Goal: Information Seeking & Learning: Learn about a topic

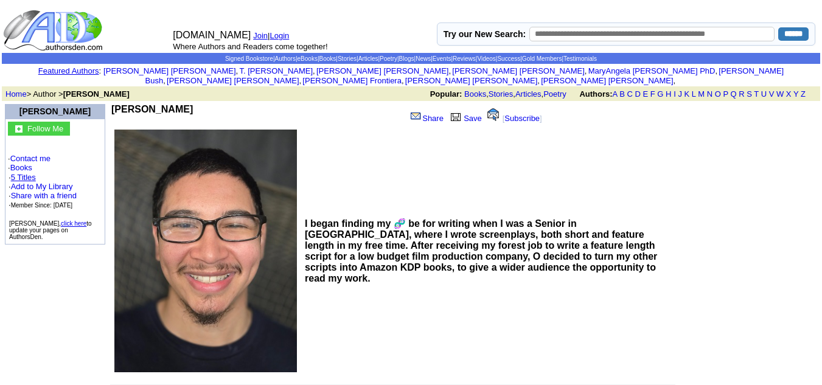
click at [36, 173] on link "5 Titles" at bounding box center [23, 177] width 25 height 9
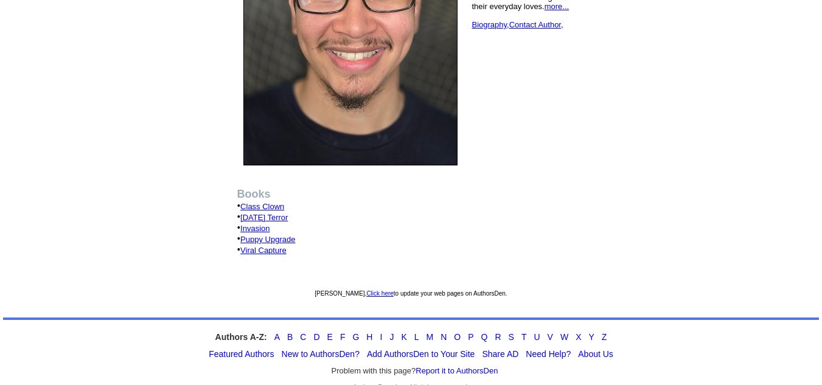
scroll to position [207, 0]
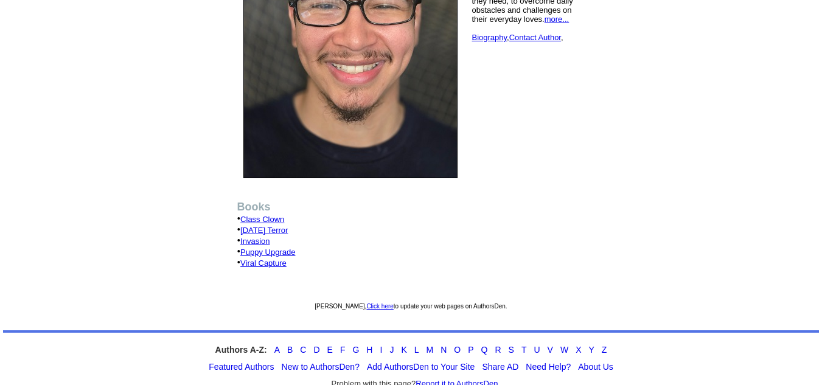
click at [280, 226] on link "Halloween Terror" at bounding box center [263, 230] width 47 height 9
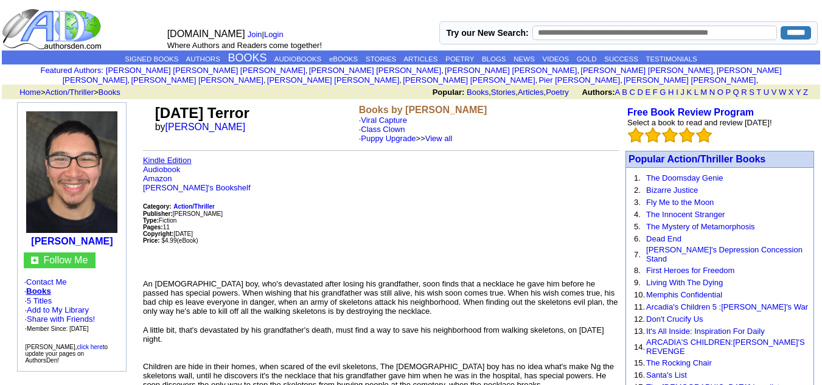
click at [183, 156] on link "Kindle Edition" at bounding box center [167, 160] width 49 height 9
click at [150, 174] on link "Amazon" at bounding box center [157, 178] width 29 height 9
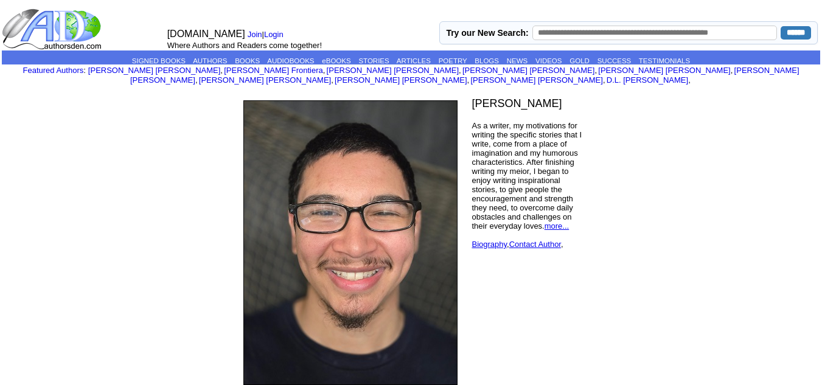
scroll to position [207, 0]
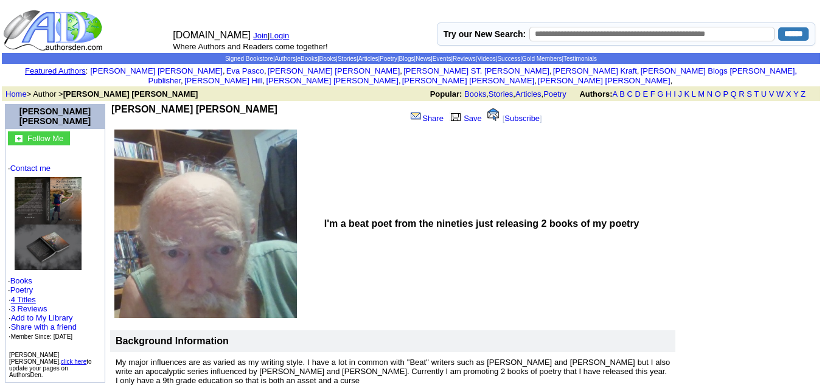
click at [23, 298] on link "4 Titles" at bounding box center [23, 299] width 25 height 9
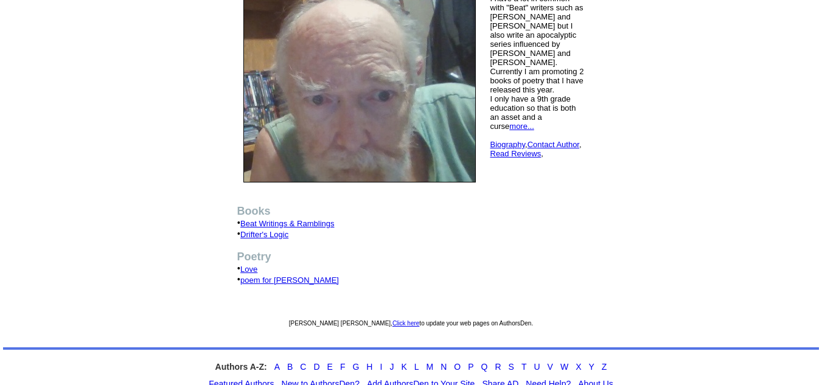
scroll to position [159, 0]
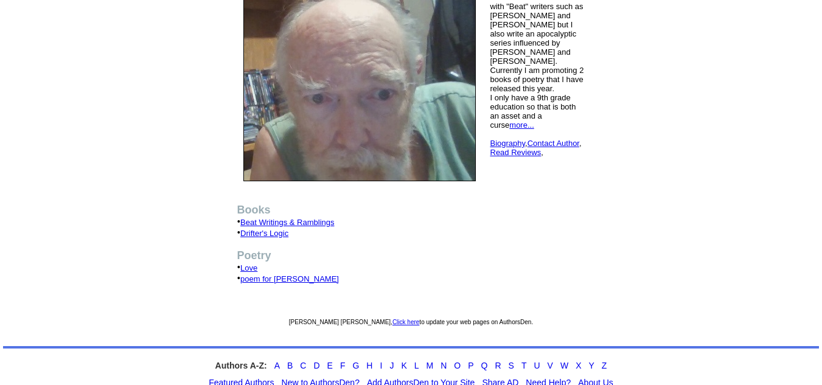
click at [313, 218] on link "Beat Writings & Ramblings" at bounding box center [287, 222] width 94 height 9
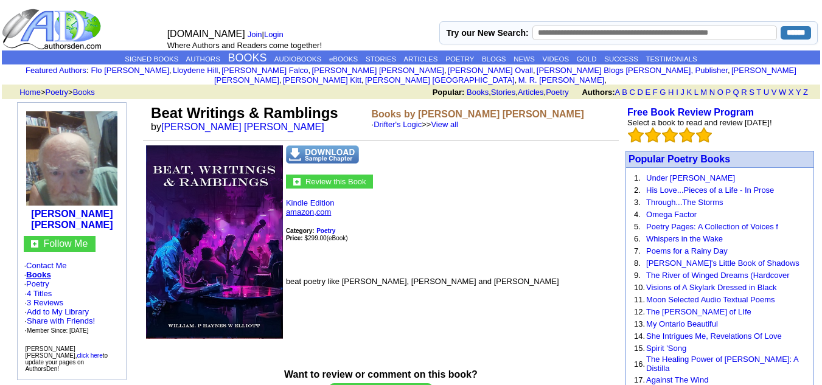
click at [323, 208] on link "amazon,com" at bounding box center [308, 212] width 45 height 9
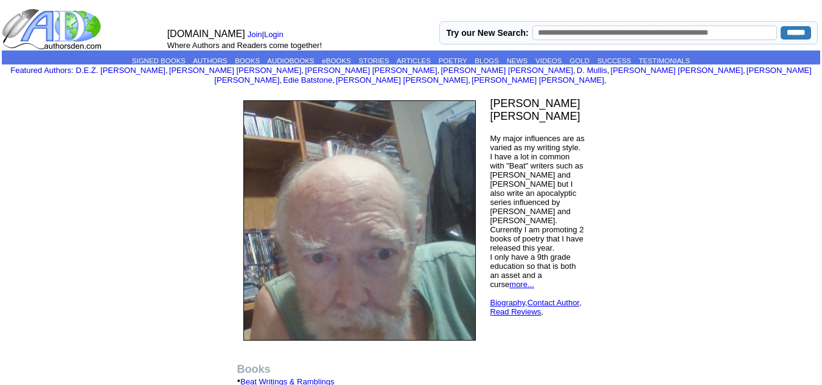
scroll to position [159, 0]
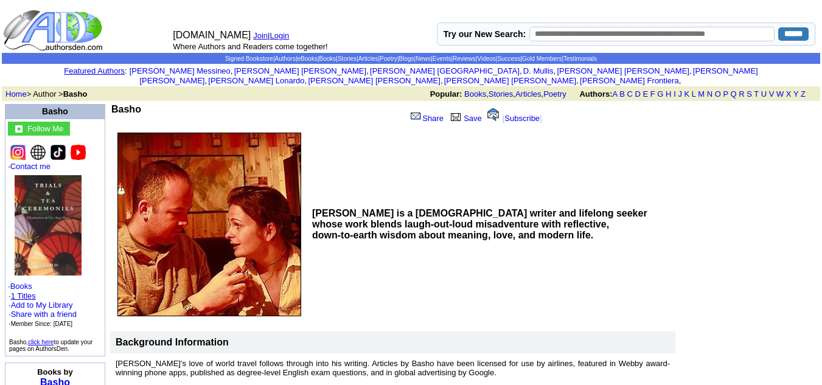
click at [21, 292] on link "1 Titles" at bounding box center [23, 296] width 25 height 9
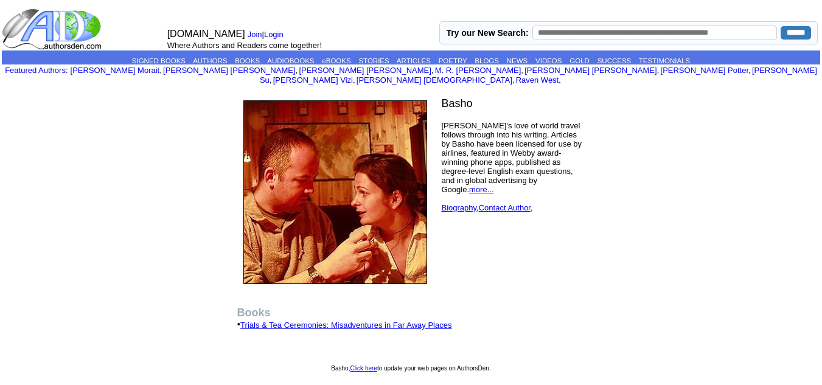
click at [301, 321] on link "Trials & Tea Ceremonies: Misadventures in Far Away Places" at bounding box center [345, 325] width 211 height 9
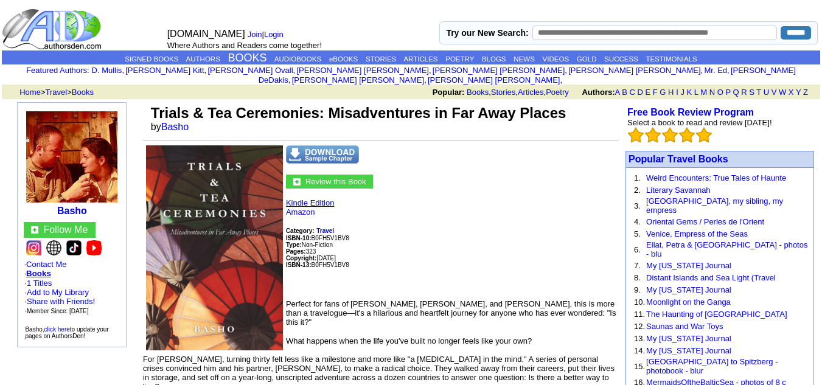
click at [310, 198] on link "Kindle Edition" at bounding box center [310, 202] width 49 height 9
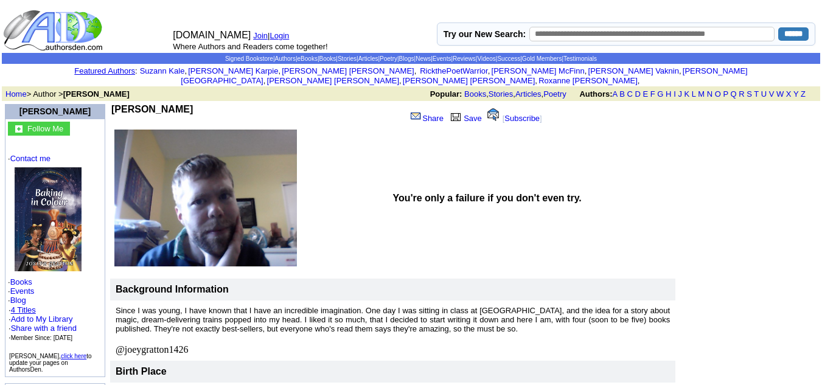
click at [26, 306] on link "4 Titles" at bounding box center [23, 310] width 25 height 9
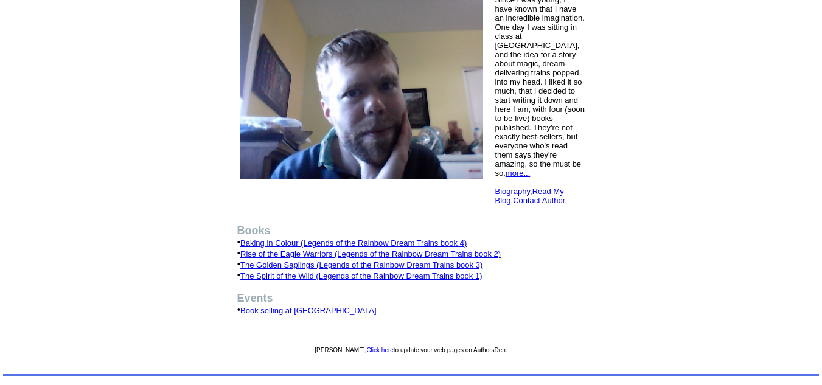
scroll to position [127, 0]
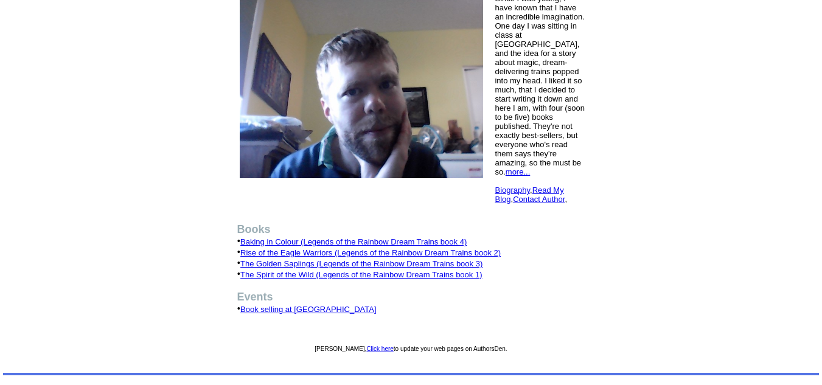
click at [326, 270] on link "The Spirit of the Wild (Legends of the Rainbow Dream Trains book 1)" at bounding box center [361, 274] width 242 height 9
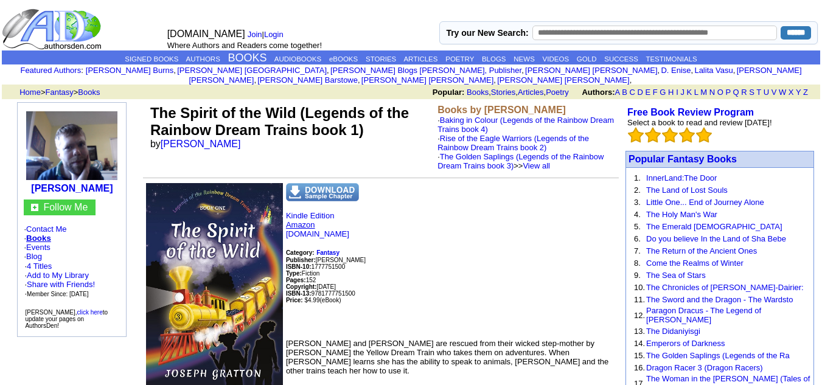
click at [309, 220] on link "Amazon" at bounding box center [300, 224] width 29 height 9
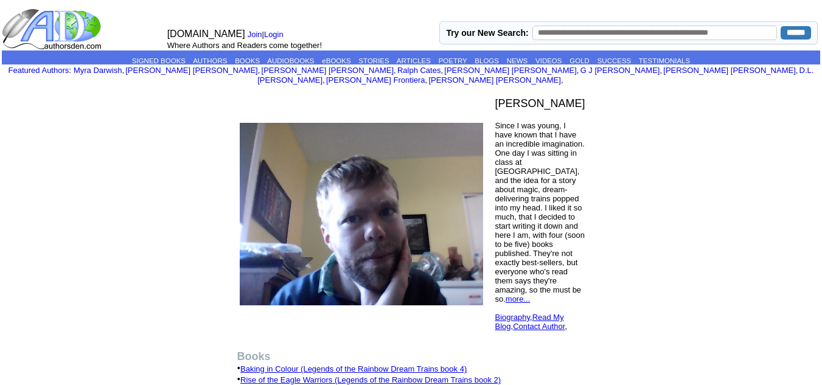
scroll to position [127, 0]
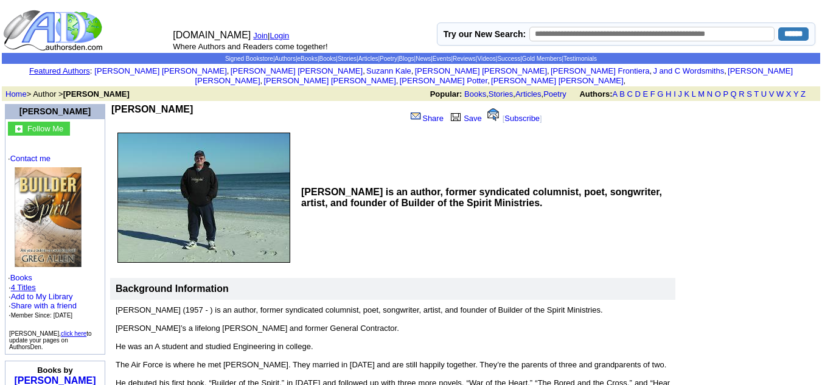
click at [21, 283] on link "4 Titles" at bounding box center [23, 287] width 25 height 9
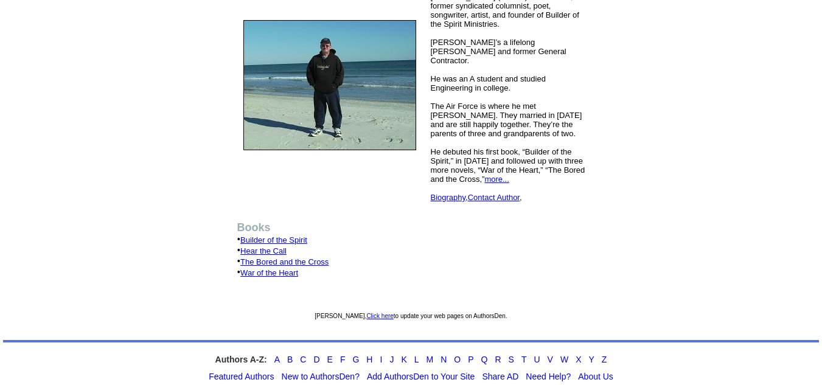
scroll to position [139, 0]
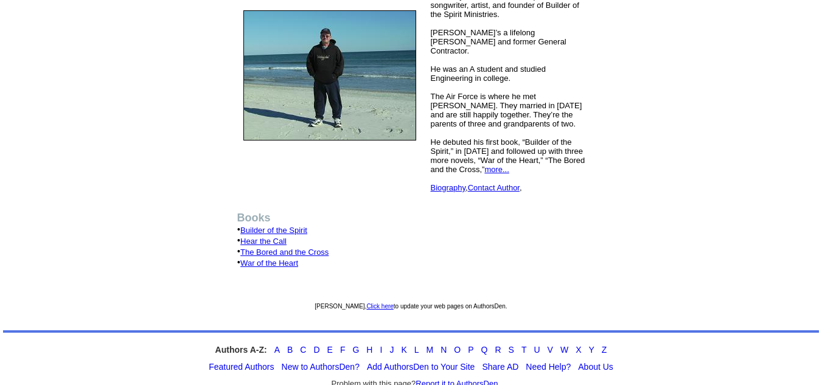
click at [287, 226] on link "Builder of the Spirit" at bounding box center [273, 230] width 67 height 9
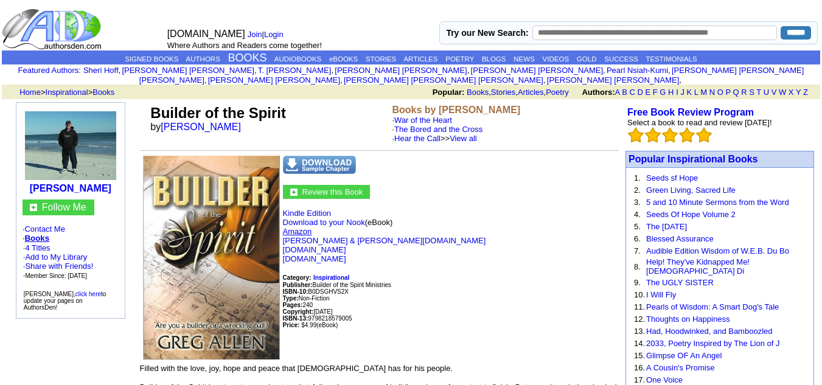
click at [296, 227] on link "Amazon" at bounding box center [297, 231] width 29 height 9
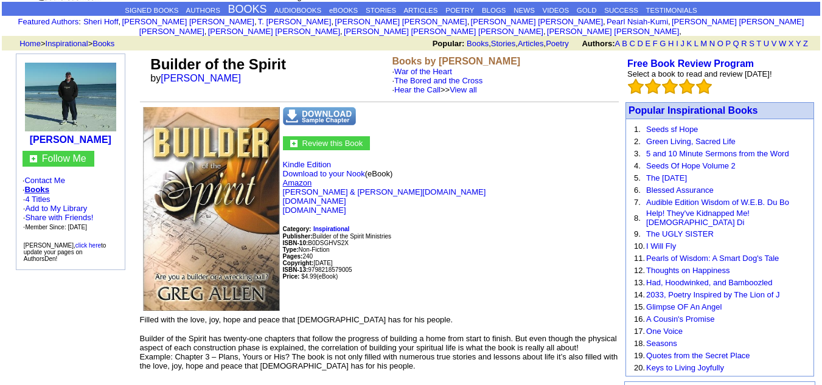
scroll to position [47, 0]
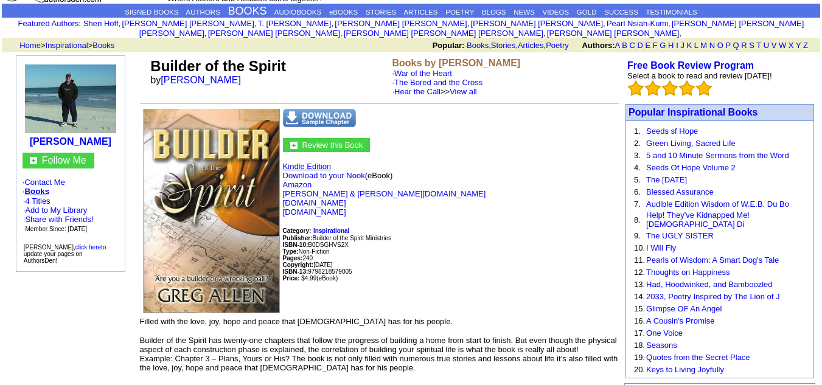
click at [324, 162] on link "Kindle Edition" at bounding box center [307, 166] width 49 height 9
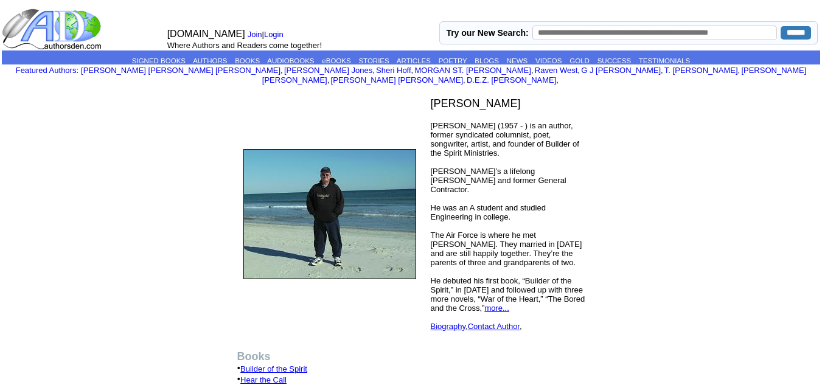
scroll to position [139, 0]
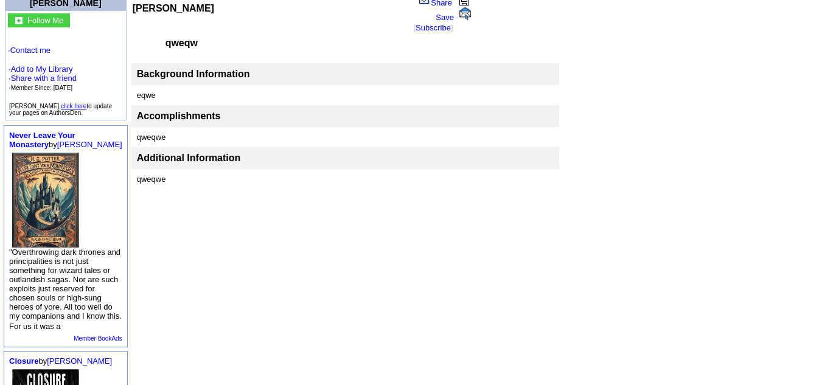
scroll to position [399, 0]
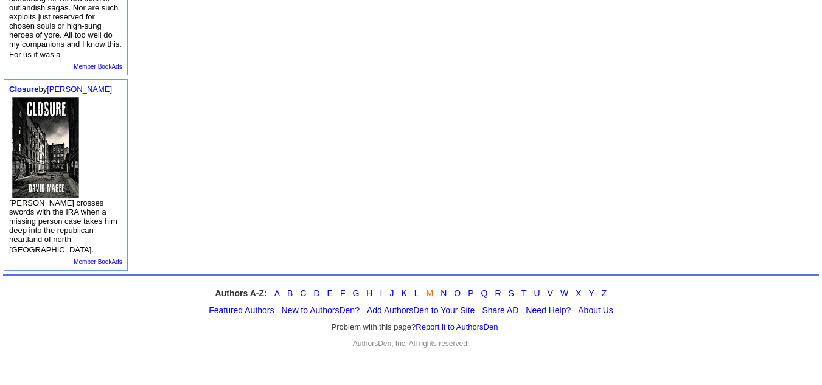
click at [428, 296] on link "M" at bounding box center [430, 293] width 7 height 10
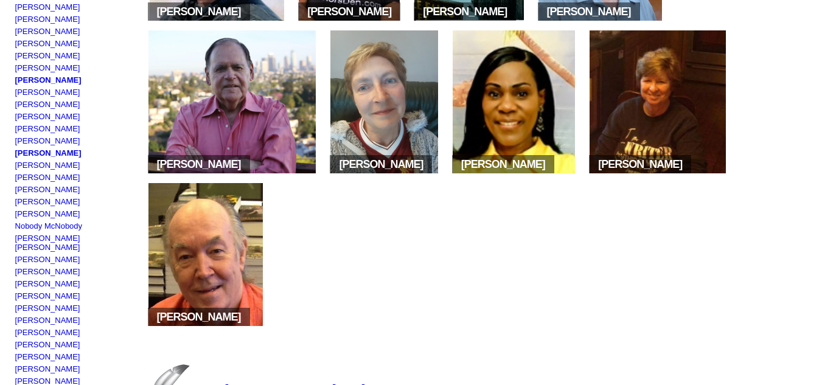
scroll to position [599, 0]
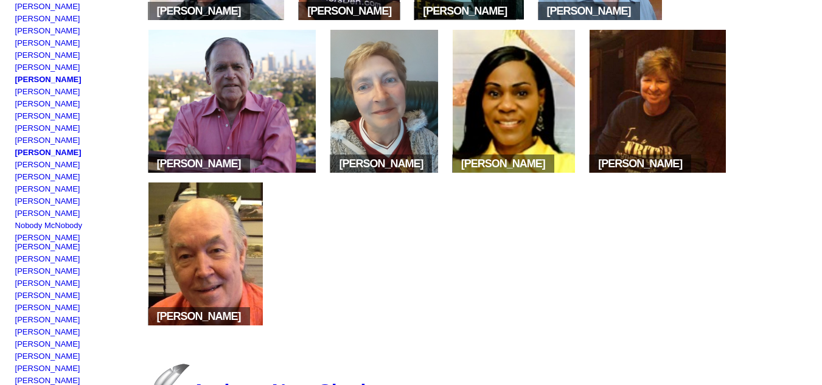
click at [250, 156] on h2 "Anthony Mora" at bounding box center [236, 163] width 176 height 27
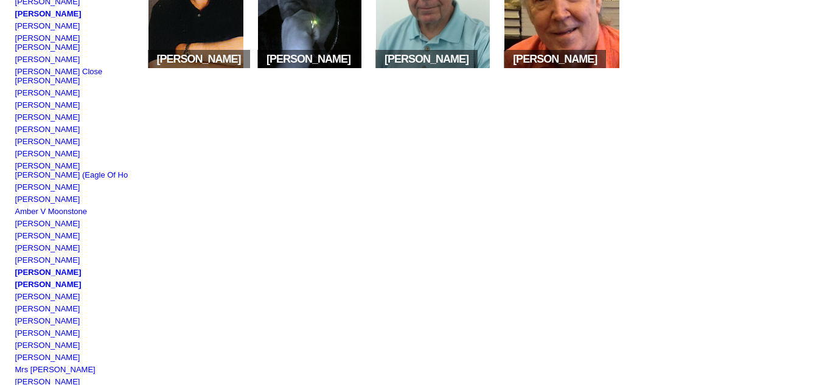
scroll to position [1291, 0]
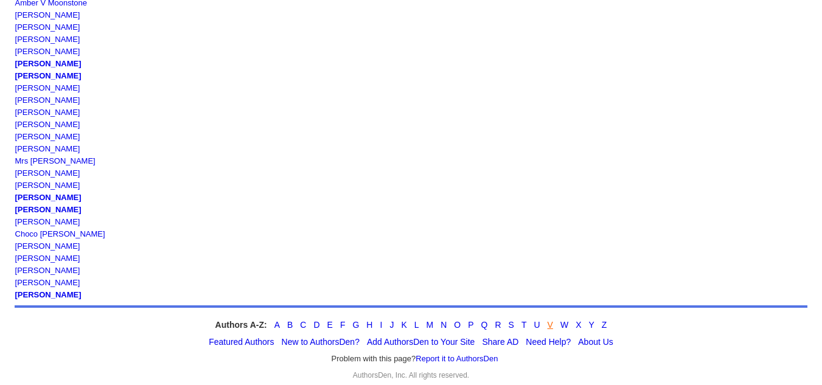
click at [548, 320] on link "V" at bounding box center [550, 325] width 5 height 10
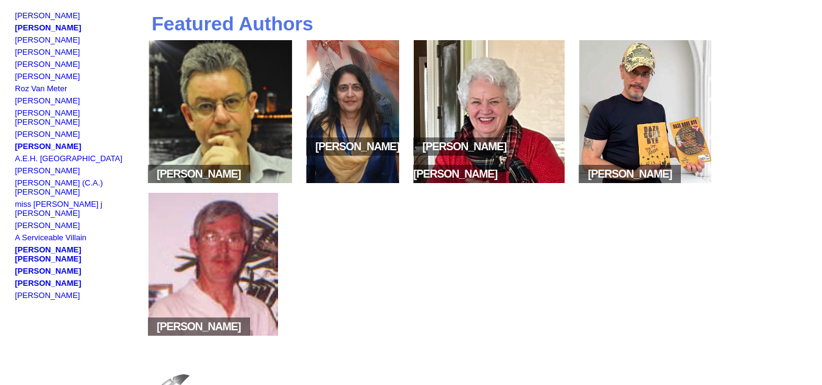
scroll to position [137, 0]
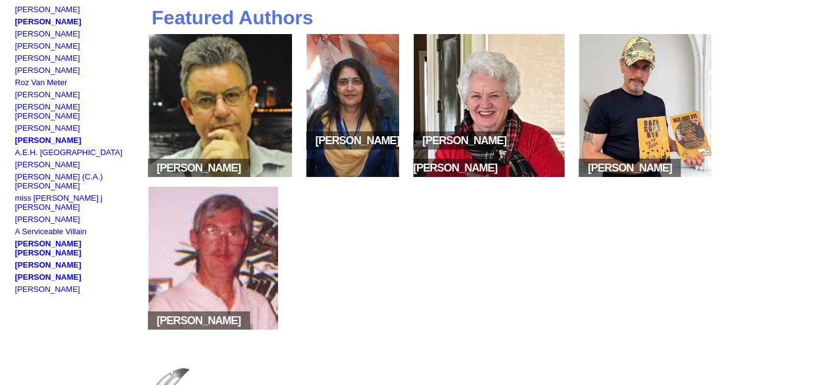
click at [256, 282] on img at bounding box center [213, 258] width 130 height 143
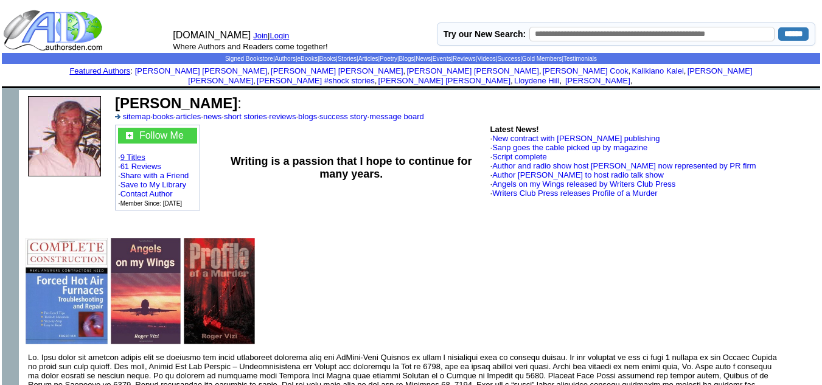
click at [139, 153] on link "9 Titles" at bounding box center [132, 157] width 25 height 9
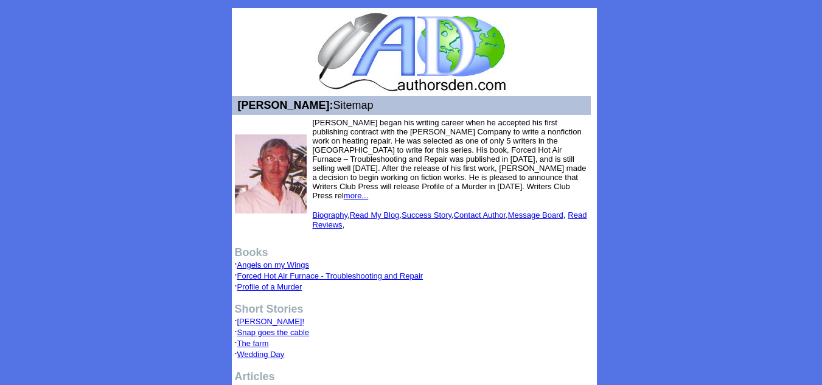
click at [290, 260] on link "Angels on my Wings" at bounding box center [273, 264] width 72 height 9
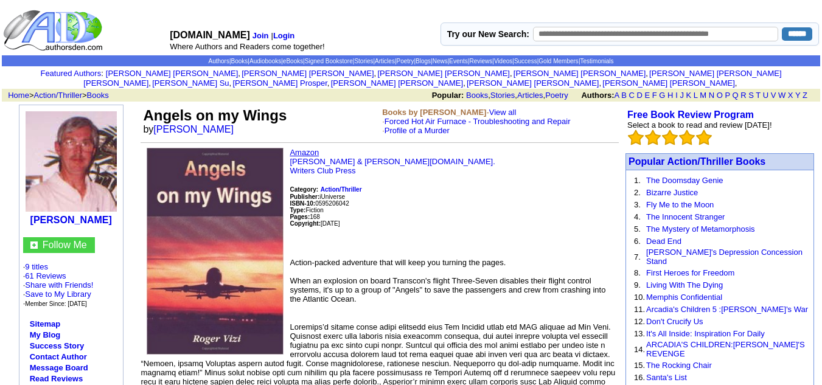
click at [309, 148] on link "Amazon" at bounding box center [304, 152] width 29 height 9
